Goal: Task Accomplishment & Management: Use online tool/utility

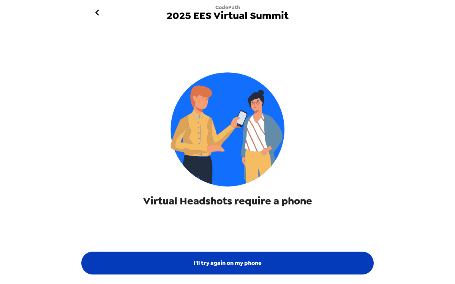
click at [222, 263] on button "I'll try again on my phone" at bounding box center [227, 262] width 293 height 23
